Goal: Find specific page/section: Find specific page/section

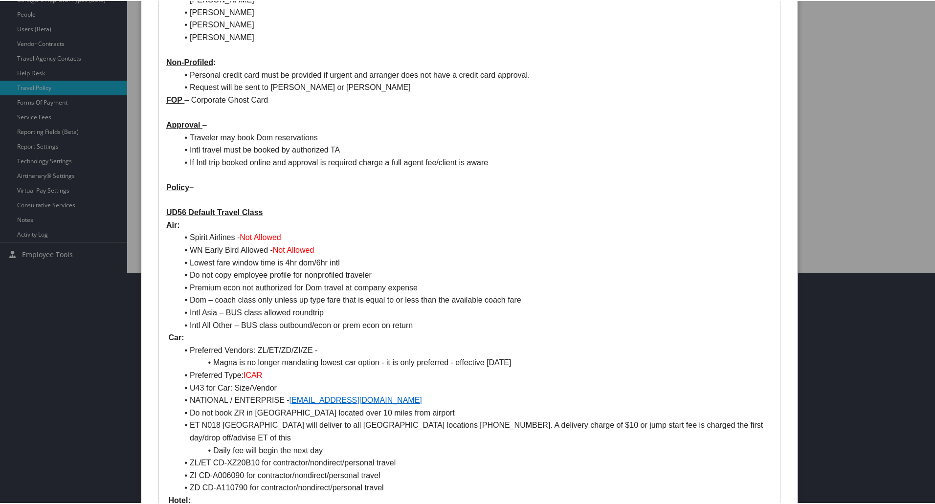
scroll to position [230, 0]
